Goal: Find specific page/section: Find specific page/section

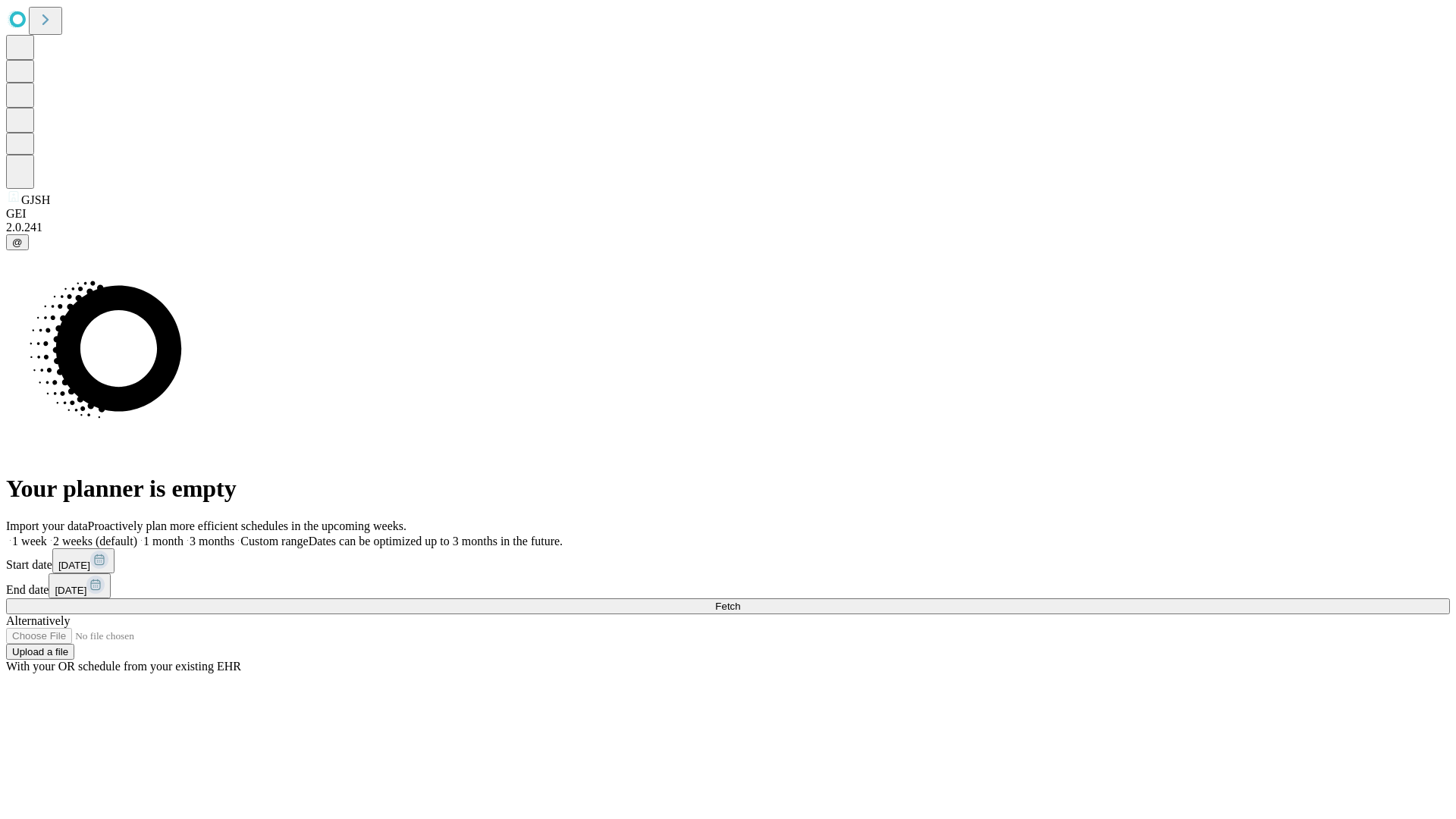
click at [741, 601] on span "Fetch" at bounding box center [728, 607] width 25 height 11
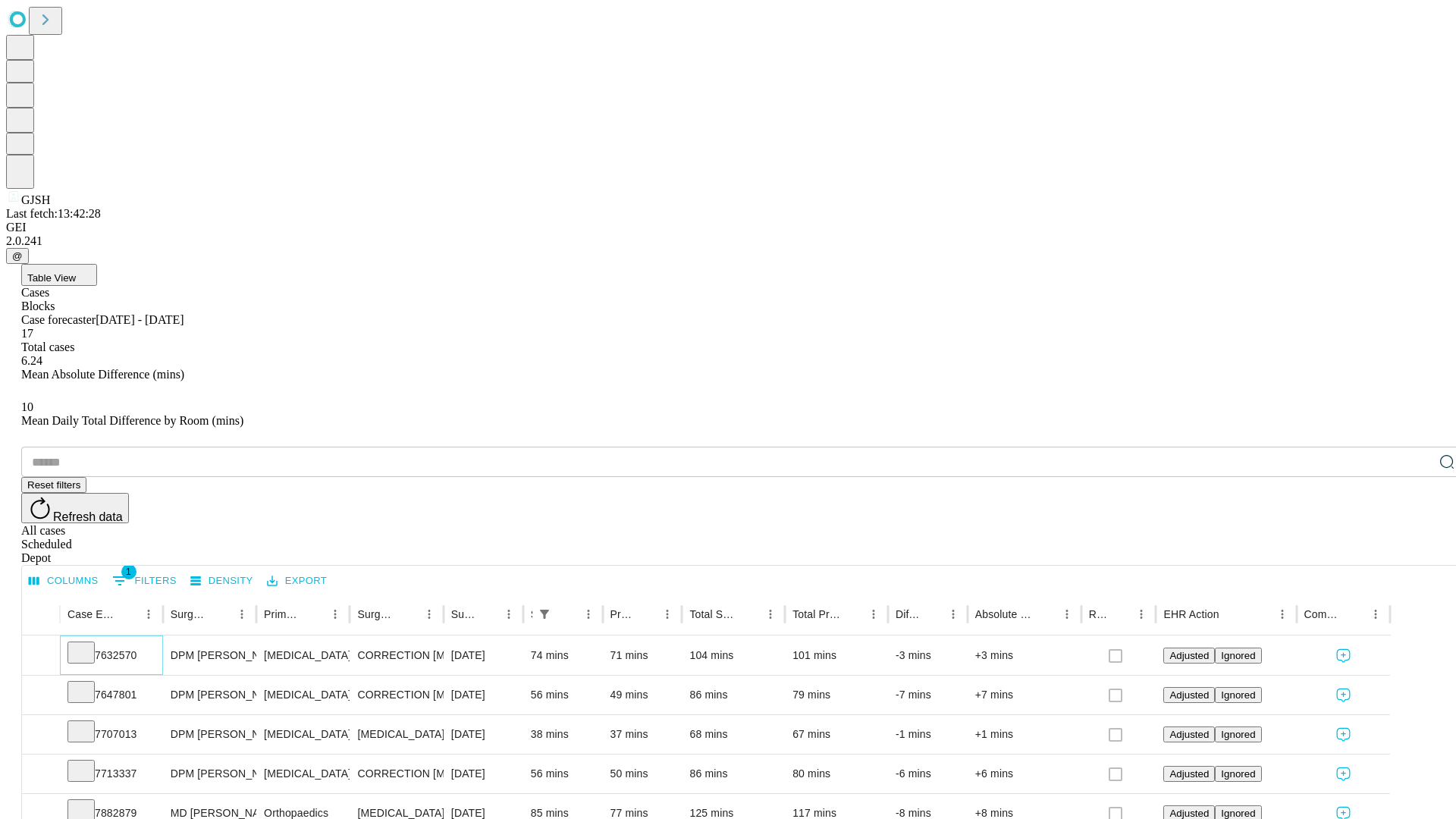
click at [88, 644] on icon at bounding box center [81, 652] width 15 height 15
